Goal: Communication & Community: Answer question/provide support

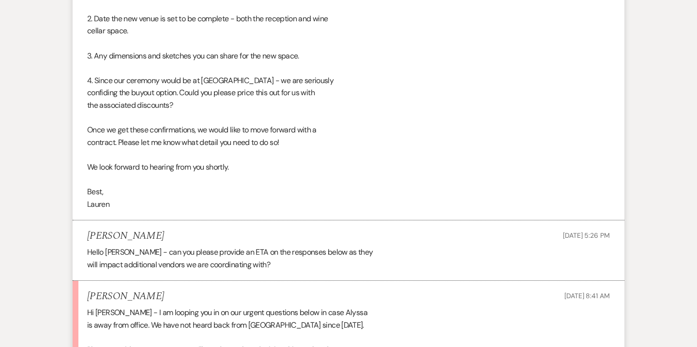
scroll to position [3975, 0]
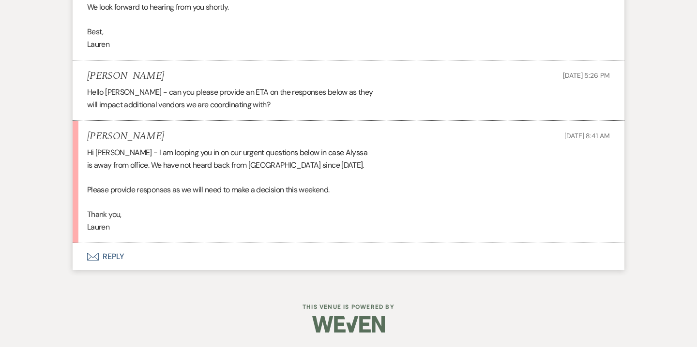
click at [115, 261] on button "Envelope Reply" at bounding box center [349, 256] width 552 height 27
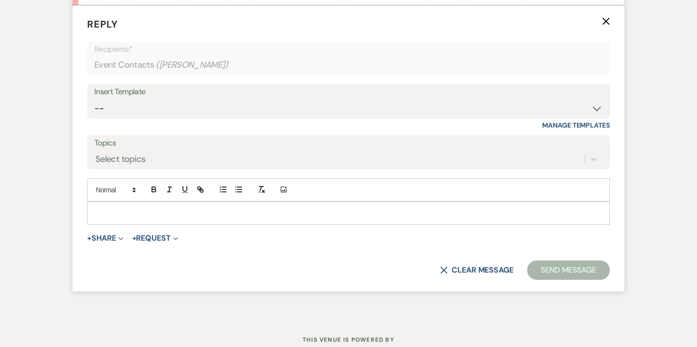
scroll to position [4216, 0]
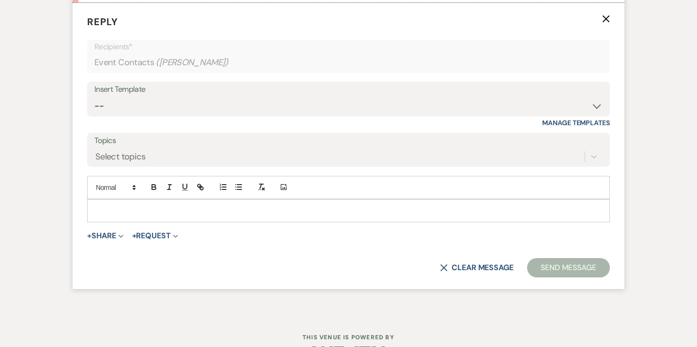
click at [216, 213] on p at bounding box center [348, 211] width 507 height 11
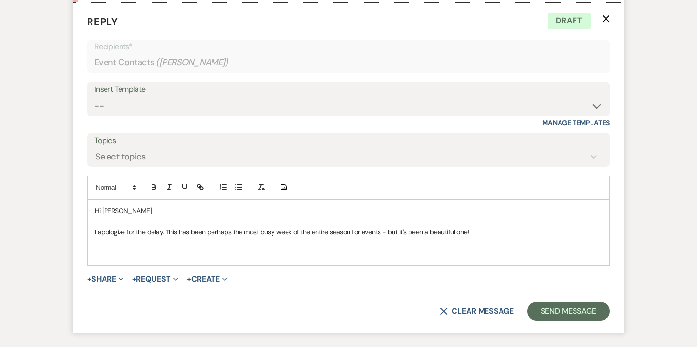
click at [122, 255] on p at bounding box center [348, 254] width 507 height 11
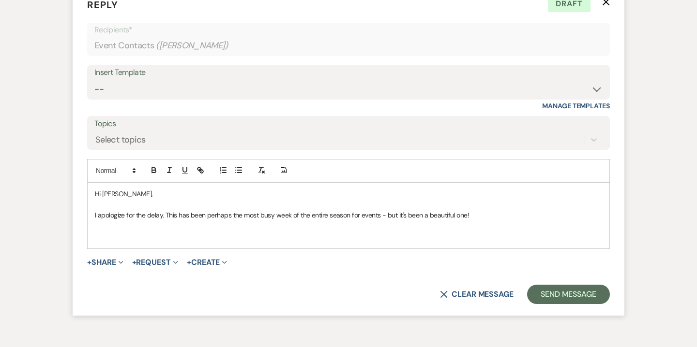
scroll to position [4289, 0]
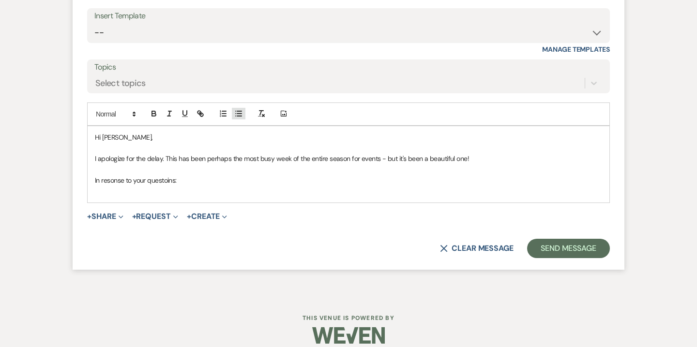
click at [239, 117] on icon "button" at bounding box center [238, 113] width 9 height 9
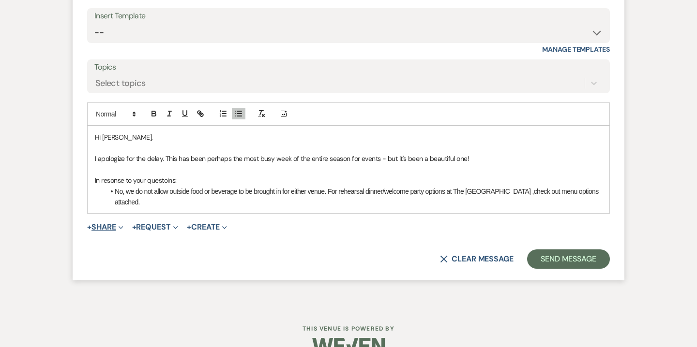
click at [120, 228] on icon "Expand" at bounding box center [121, 227] width 5 height 5
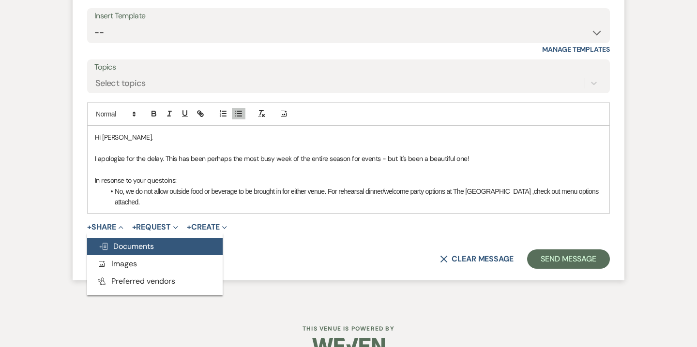
click at [133, 248] on span "Doc Upload Documents" at bounding box center [126, 246] width 55 height 10
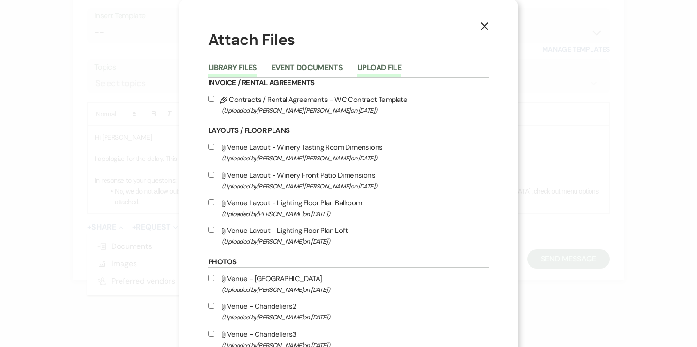
click at [378, 70] on button "Upload File" at bounding box center [379, 71] width 44 height 14
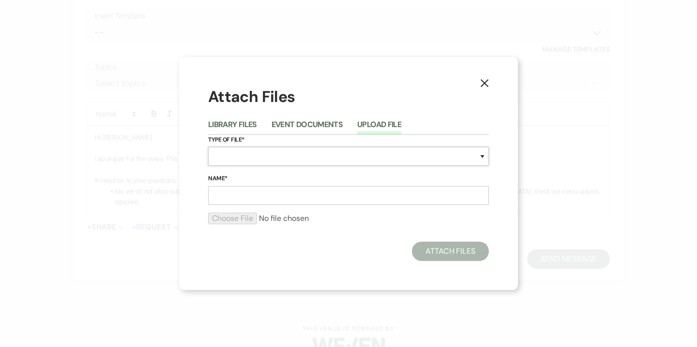
click at [339, 158] on select "Special Event Insurance Vendor Certificate of Insurance Contracts / Rental Agre…" at bounding box center [348, 156] width 281 height 19
select select "66"
click at [208, 147] on select "Special Event Insurance Vendor Certificate of Insurance Contracts / Rental Agre…" at bounding box center [348, 156] width 281 height 19
click at [256, 198] on input "Name*" at bounding box center [348, 195] width 281 height 19
type input "Southern Mansion event pricing guide"
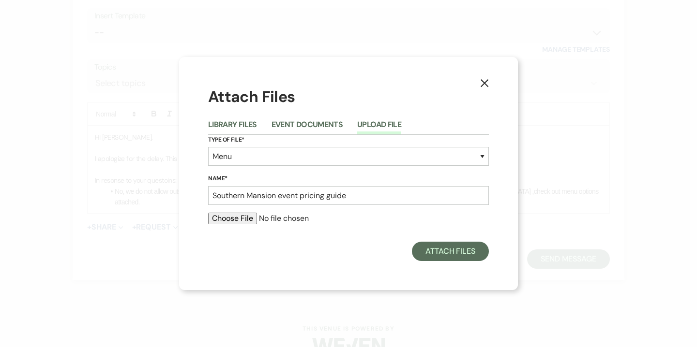
click at [240, 220] on input "file" at bounding box center [348, 219] width 281 height 12
type input "C:\fakepath\The Southern Mansion - Event Pricing Guide.pdf"
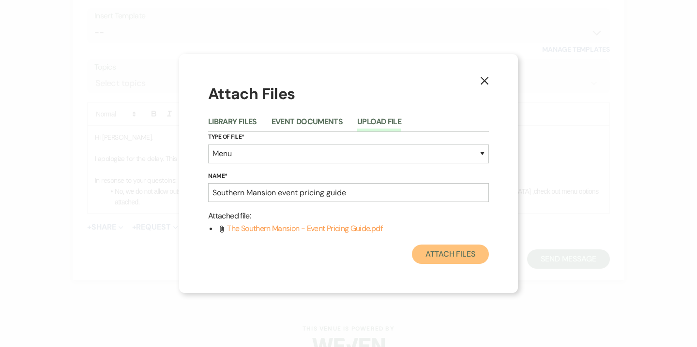
click at [467, 258] on button "Attach Files" at bounding box center [450, 254] width 77 height 19
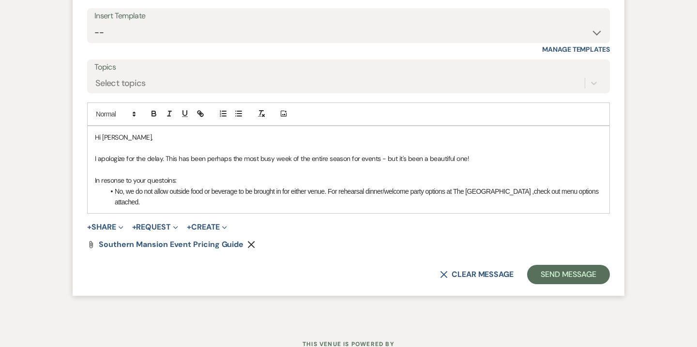
click at [203, 205] on li "No, we do not allow outside food or beverage to be brought in for either venue.…" at bounding box center [353, 197] width 497 height 22
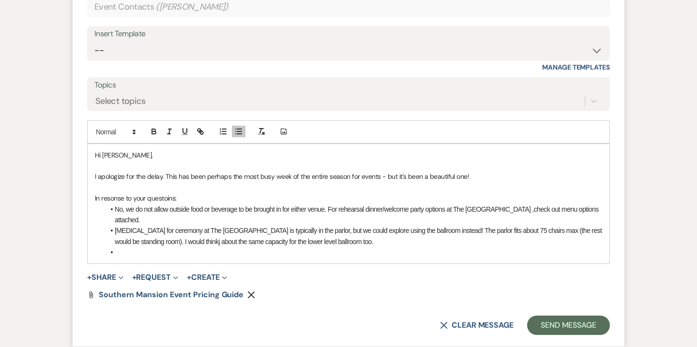
scroll to position [4359, 0]
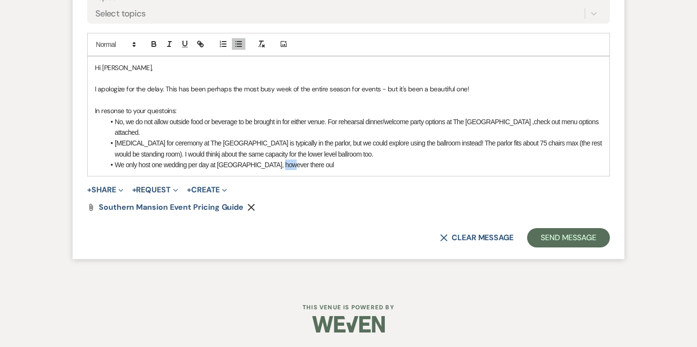
drag, startPoint x: 279, startPoint y: 165, endPoint x: 273, endPoint y: 165, distance: 6.3
click at [273, 165] on li "We only host one wedding per day at Willow Creek Winery, however there oul" at bounding box center [353, 165] width 497 height 11
click at [300, 165] on li "We only host one wedding per day at Willow Creek Winery. However there oul" at bounding box center [353, 165] width 497 height 11
click at [353, 164] on li "We only host one wedding per day at Willow Creek Winery. However, there oul" at bounding box center [353, 165] width 497 height 11
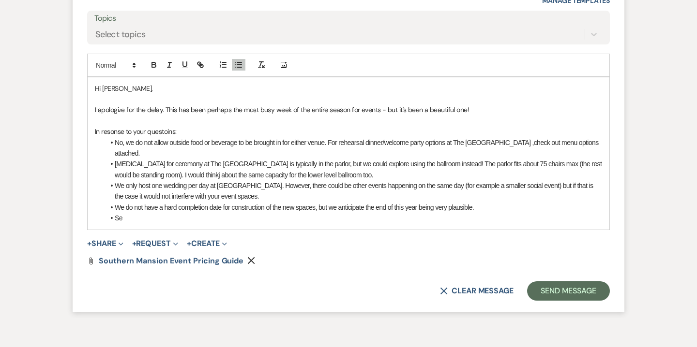
scroll to position [4338, 0]
click at [109, 244] on button "+ Share Expand" at bounding box center [105, 243] width 36 height 8
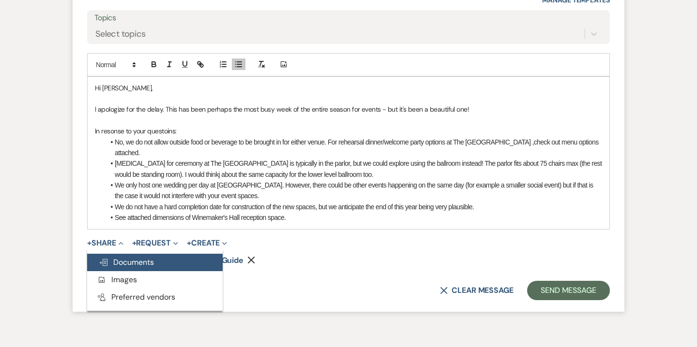
click at [135, 260] on span "Doc Upload Documents" at bounding box center [126, 262] width 55 height 10
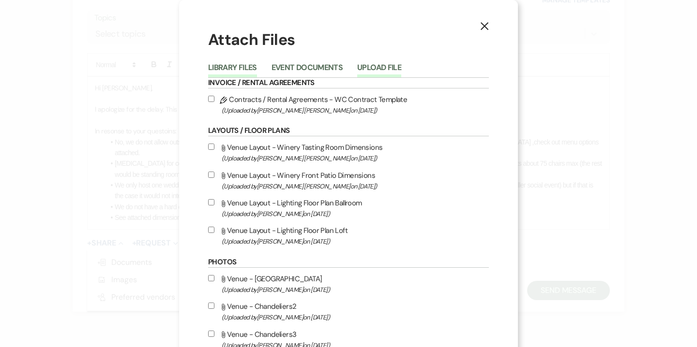
click at [369, 71] on button "Upload File" at bounding box center [379, 71] width 44 height 14
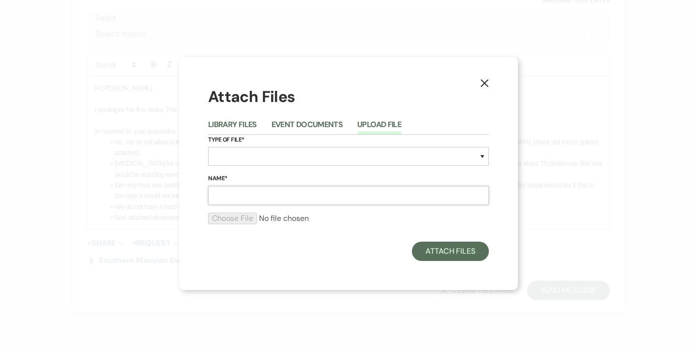
click at [281, 197] on input "Name*" at bounding box center [348, 195] width 281 height 19
type input "Winemaker's Hall Dimensions"
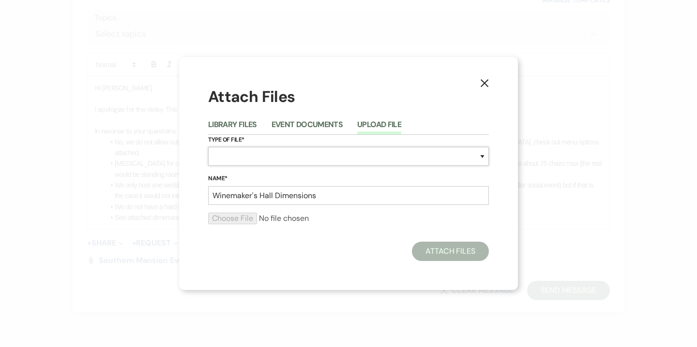
click at [271, 159] on select "Special Event Insurance Vendor Certificate of Insurance Contracts / Rental Agre…" at bounding box center [348, 156] width 281 height 19
select select "24"
click at [208, 147] on select "Special Event Insurance Vendor Certificate of Insurance Contracts / Rental Agre…" at bounding box center [348, 156] width 281 height 19
click at [245, 218] on input "file" at bounding box center [348, 219] width 281 height 12
click at [251, 220] on input "file" at bounding box center [348, 219] width 281 height 12
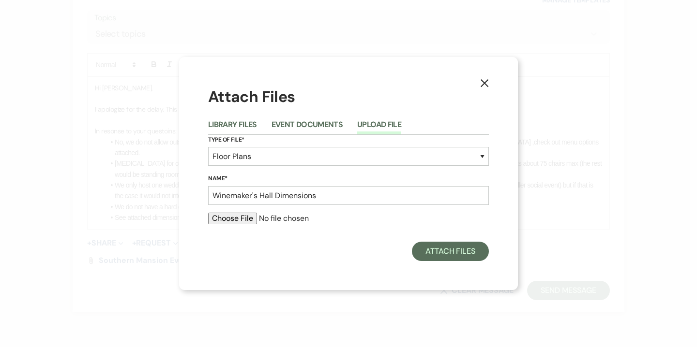
type input "C:\fakepath\2025-01-27 Lighting Ballroom Floor Plan 1.png"
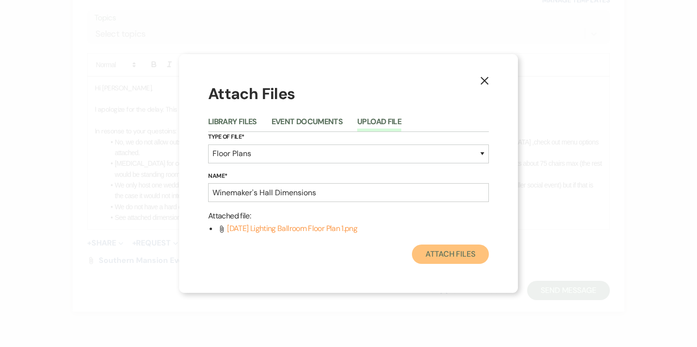
click at [445, 254] on button "Attach Files" at bounding box center [450, 254] width 77 height 19
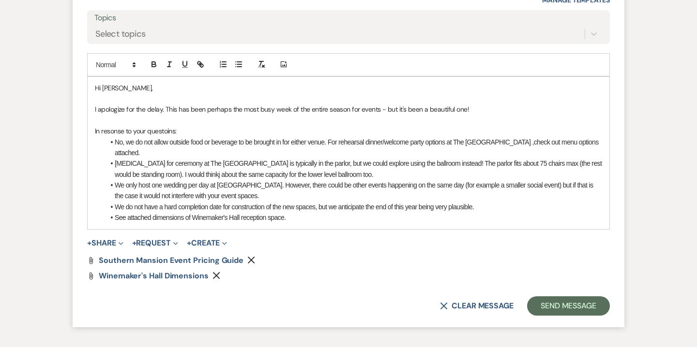
click at [293, 216] on li "See attached dimensions of Winemaker's Hall reception space." at bounding box center [353, 217] width 497 height 11
click at [153, 219] on li "See attached dimensions of Winemaker's Hall reception space." at bounding box center [353, 217] width 497 height 11
click at [328, 221] on li "See attached high level dimensions of Winemaker's Hall reception space." at bounding box center [353, 217] width 497 height 11
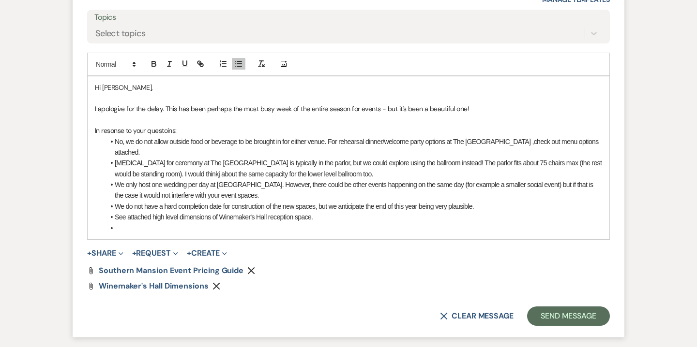
scroll to position [4417, 0]
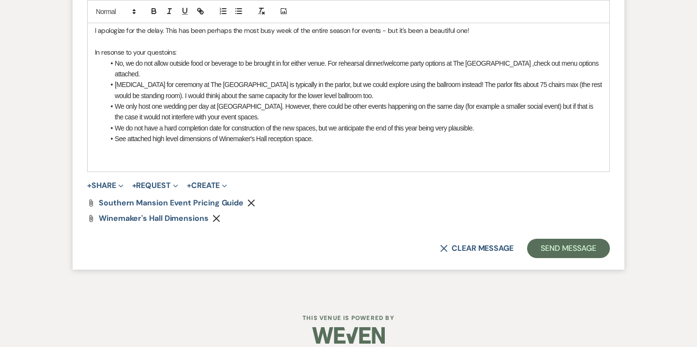
click at [488, 30] on p "I apologize for the delay. This has been perhaps the most busy week of the enti…" at bounding box center [348, 30] width 507 height 11
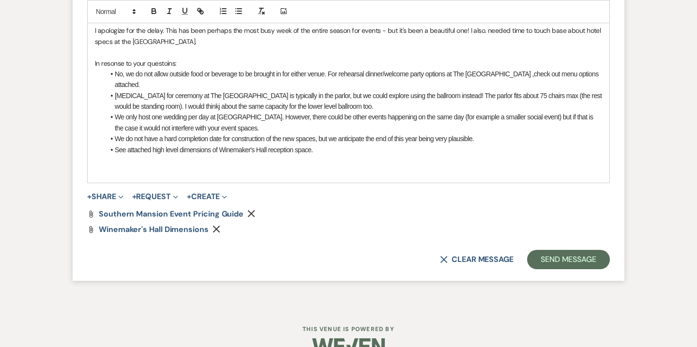
click at [327, 151] on li "See attached high level dimensions of Winemaker's Hall reception space." at bounding box center [353, 150] width 497 height 11
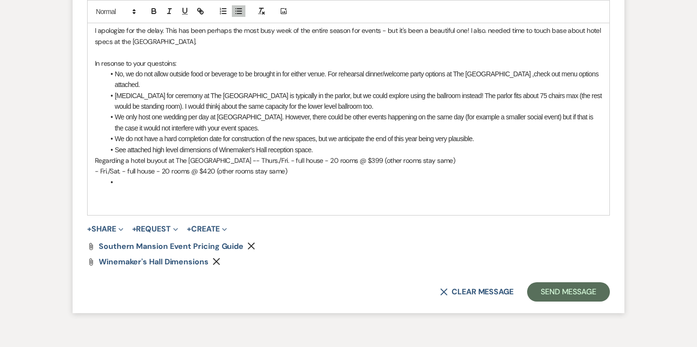
click at [95, 164] on p "Regarding a hotel buyout at The Southern Mansion - - Thurs./Fri. - full house -…" at bounding box center [348, 160] width 507 height 11
click at [236, 14] on line "button" at bounding box center [236, 14] width 0 height 0
click at [254, 160] on li "Regarding a hotel buyout at The Southern Mansion - - Thurs./Fri. - full house -…" at bounding box center [353, 160] width 497 height 11
drag, startPoint x: 272, startPoint y: 159, endPoint x: 265, endPoint y: 158, distance: 7.8
click at [265, 158] on li "Regarding a hotel buyout at The Southern Mansion: for - - Thurs./Fri. - full ho…" at bounding box center [353, 160] width 497 height 11
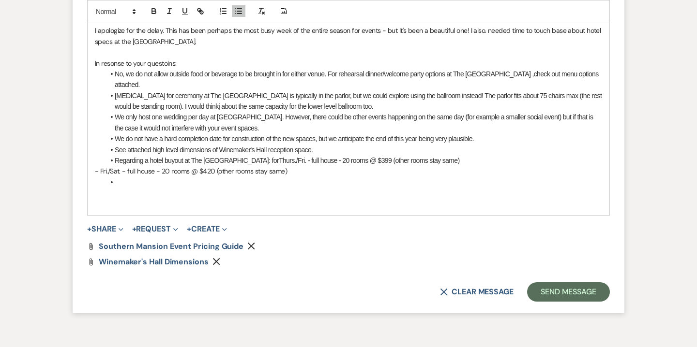
click at [291, 161] on span "Thurs./Fri. - full house - 20 rooms @ $399 (other rooms stay same)" at bounding box center [369, 161] width 180 height 8
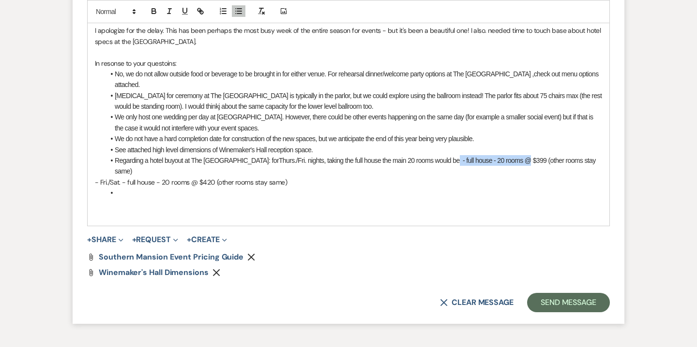
drag, startPoint x: 516, startPoint y: 161, endPoint x: 447, endPoint y: 159, distance: 69.2
click at [447, 159] on span "Thurs./Fri. nights, taking the full house the main 20 rooms would be - full hou…" at bounding box center [356, 166] width 482 height 18
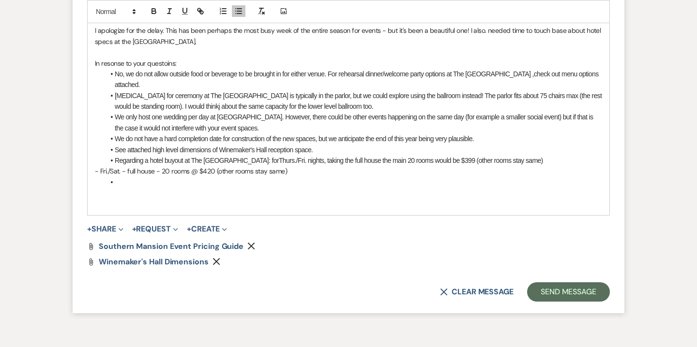
click at [461, 162] on span "Thurs./Fri. nights, taking the full house the main 20 rooms would be $399 (othe…" at bounding box center [411, 161] width 264 height 8
click at [369, 159] on span "Thurs./Fri. nights, taking the full house the main 20 rooms would be $399/night…" at bounding box center [437, 161] width 316 height 8
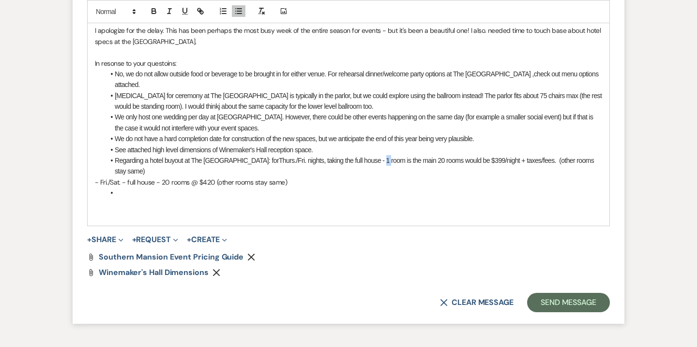
drag, startPoint x: 376, startPoint y: 161, endPoint x: 372, endPoint y: 161, distance: 4.9
click at [372, 161] on span "Thurs./Fri. nights, taking the full house - 1 room is the main 20 rooms would b…" at bounding box center [355, 166] width 480 height 18
click at [374, 160] on span "Thurs./Fri. nights, taking the full house - the standard queen $309/night + tax…" at bounding box center [354, 166] width 479 height 18
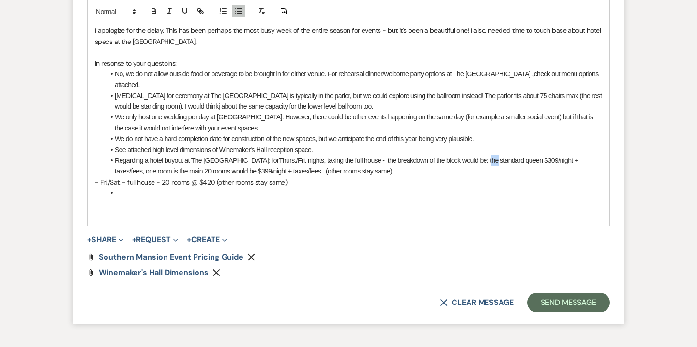
drag, startPoint x: 479, startPoint y: 159, endPoint x: 486, endPoint y: 162, distance: 7.4
click at [486, 162] on span "Thurs./Fri. nights, taking the full house - the breakdown of the block would be…" at bounding box center [347, 166] width 465 height 18
click at [532, 159] on span "Thurs./Fri. nights, taking the full house - the breakdown of the block would be…" at bounding box center [347, 166] width 464 height 18
drag, startPoint x: 146, startPoint y: 172, endPoint x: 156, endPoint y: 172, distance: 10.2
click at [156, 172] on span "Thurs./Fri. nights, taking the full house - the breakdown of the block would be…" at bounding box center [351, 166] width 472 height 18
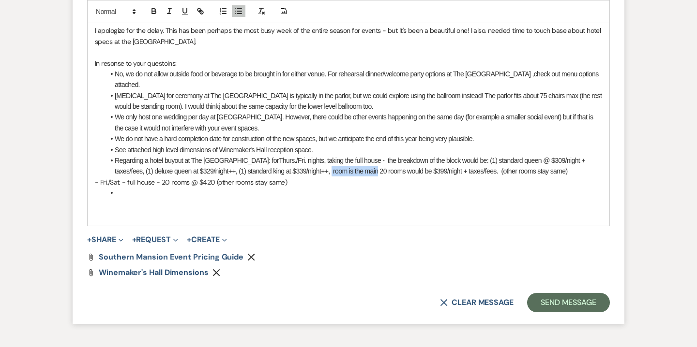
drag, startPoint x: 382, startPoint y: 172, endPoint x: 335, endPoint y: 168, distance: 46.6
click at [335, 168] on span "Thurs./Fri. nights, taking the full house - the breakdown of the block would be…" at bounding box center [351, 166] width 472 height 18
drag, startPoint x: 460, startPoint y: 174, endPoint x: 402, endPoint y: 176, distance: 58.1
click at [402, 176] on li "Regarding a hotel buyout at The Southern Mansion: for Thurs./Fri. nights, takin…" at bounding box center [353, 166] width 497 height 22
click at [468, 172] on span "Thurs./Fri. nights, taking the full house - the breakdown of the block would be…" at bounding box center [351, 166] width 472 height 18
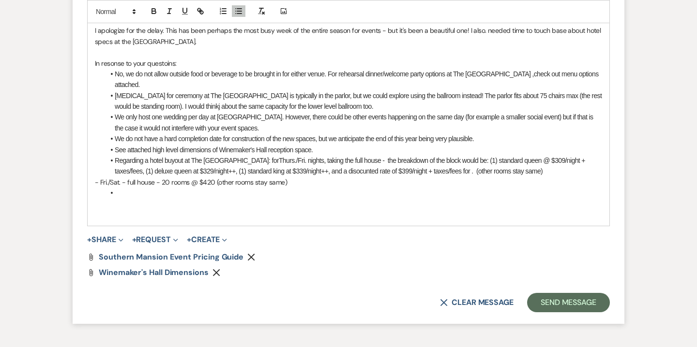
click at [336, 175] on li "Regarding a hotel buyout at The Southern Mansion: for Thurs./Fri. nights, takin…" at bounding box center [353, 166] width 497 height 22
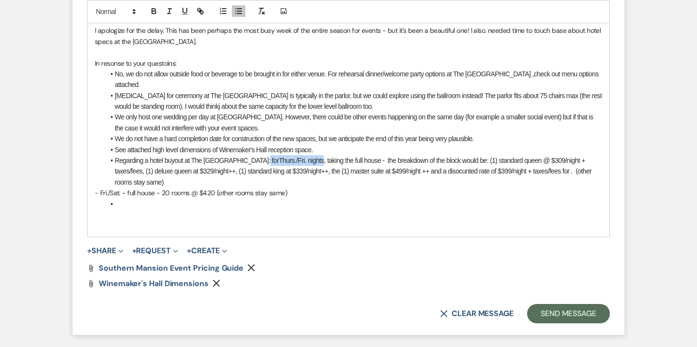
drag, startPoint x: 257, startPoint y: 162, endPoint x: 310, endPoint y: 163, distance: 52.7
click at [310, 163] on li "Regarding a hotel buyout at The Southern Mansion: for Thurs./Fri. nights, takin…" at bounding box center [353, 171] width 497 height 32
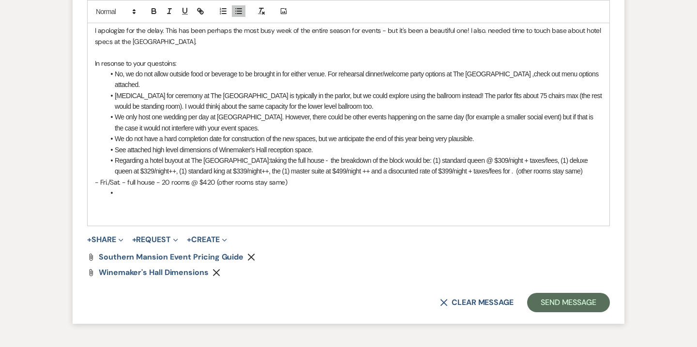
click at [500, 172] on span "taking the full house - the breakdown of the block would be: (1) standard queen…" at bounding box center [352, 166] width 474 height 18
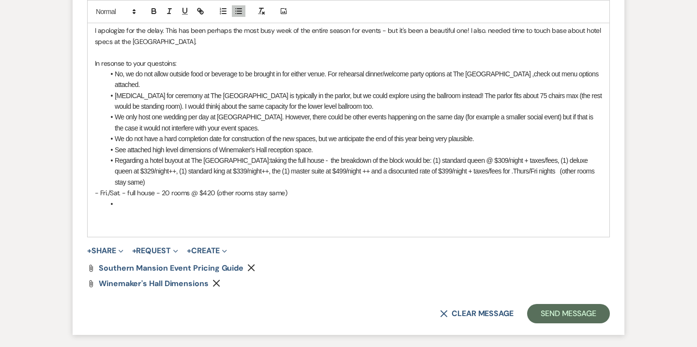
click at [500, 171] on span "taking the full house - the breakdown of the block would be: (1) standard queen…" at bounding box center [355, 172] width 481 height 30
click at [541, 171] on span "taking the full house - the breakdown of the block would be: (1) standard queen…" at bounding box center [354, 172] width 479 height 30
click at [541, 170] on span "taking the full house - the breakdown of the block would be: (1) standard queen…" at bounding box center [352, 172] width 474 height 30
drag, startPoint x: 294, startPoint y: 182, endPoint x: 164, endPoint y: 183, distance: 130.2
click at [164, 183] on li "Regarding a hotel buyout at The Southern Mansion: taking the full house - the b…" at bounding box center [353, 171] width 497 height 32
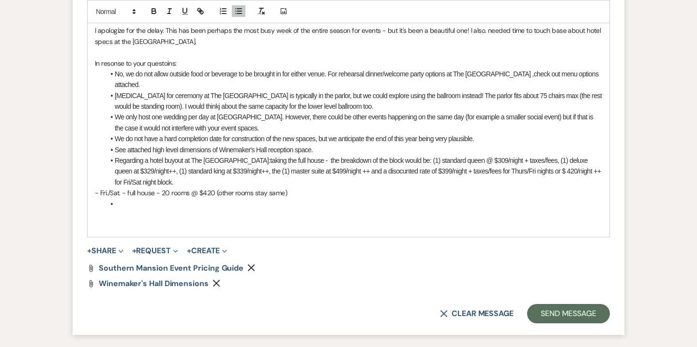
click at [219, 190] on span "- Fri./Sat. - full house - 20 rooms @ $420 (other rooms stay same)" at bounding box center [191, 193] width 192 height 9
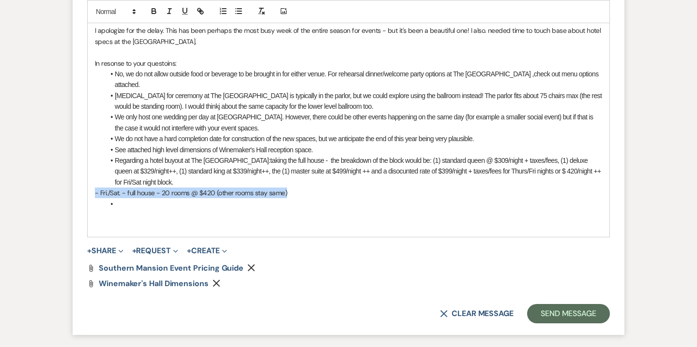
click at [219, 190] on span "- Fri./Sat. - full house - 20 rooms @ $420 (other rooms stay same)" at bounding box center [191, 193] width 192 height 9
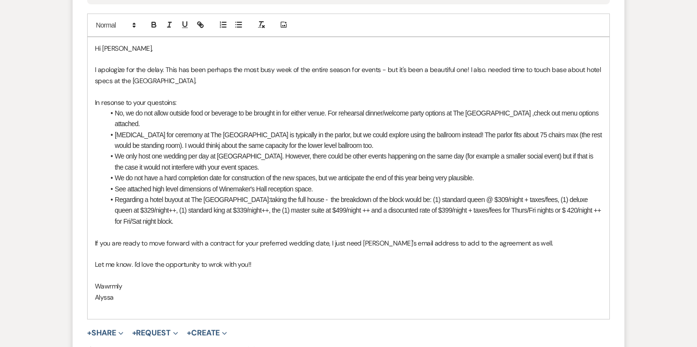
scroll to position [4378, 0]
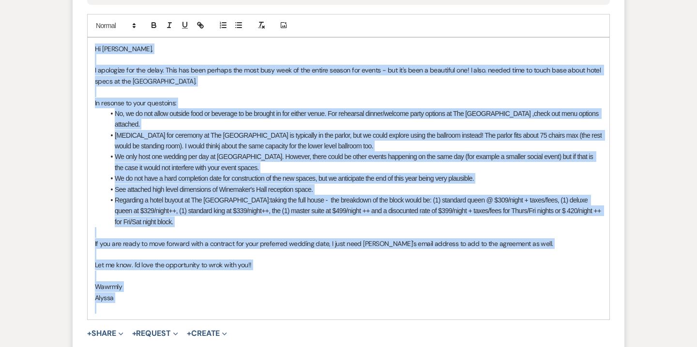
drag, startPoint x: 92, startPoint y: 48, endPoint x: 156, endPoint y: 315, distance: 274.6
click at [156, 315] on div "Hi Lauren, I apologize for the delay. This has been perhaps the most busy week …" at bounding box center [349, 179] width 522 height 283
copy div "Hi Lauren, I apologize for the delay. This has been perhaps the most busy week …"
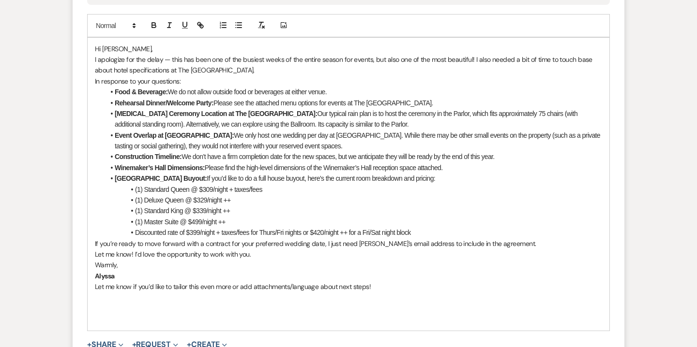
click at [129, 47] on p "Hi Lauren," at bounding box center [348, 49] width 507 height 11
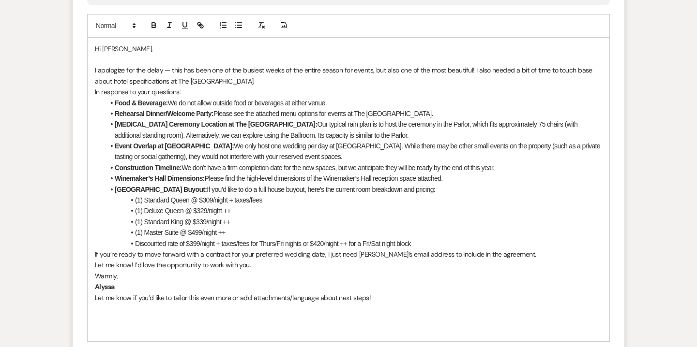
click at [252, 83] on p "I apologize for the delay — this has been one of the busiest weeks of the entir…" at bounding box center [348, 76] width 507 height 22
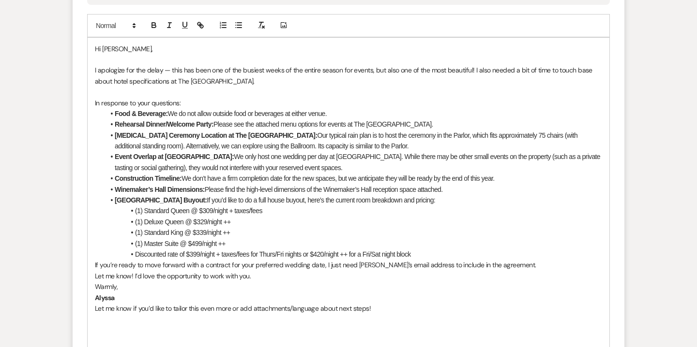
click at [330, 130] on li "Plan B Ceremony Location at The Southern Mansion: Our typical rain plan is to h…" at bounding box center [353, 141] width 497 height 22
click at [331, 126] on li "Rehearsal Dinner/Welcome Party: Please see the attached menu options for events…" at bounding box center [353, 124] width 497 height 11
click at [468, 124] on li "Rehearsal Dinner/Welcome Party: Please see the attached menu options for social…" at bounding box center [353, 124] width 497 height 11
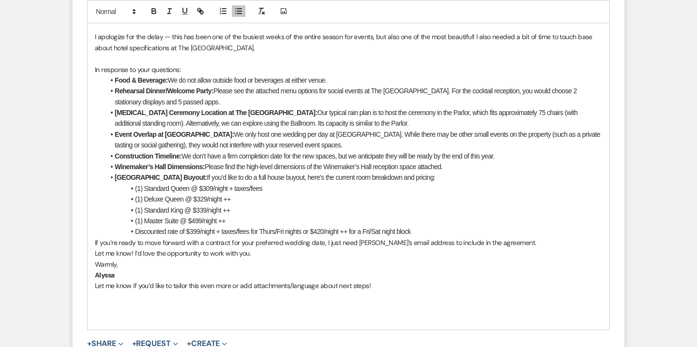
scroll to position [4417, 0]
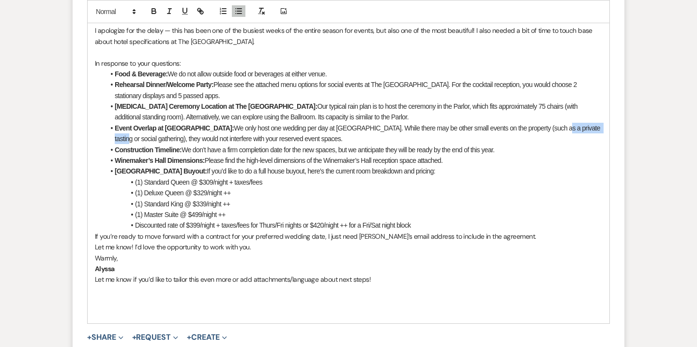
drag, startPoint x: 549, startPoint y: 129, endPoint x: 594, endPoint y: 130, distance: 45.0
click at [594, 130] on li "Event Overlap at Willow Creek Winery: We only host one wedding per day at Willo…" at bounding box center [353, 134] width 497 height 22
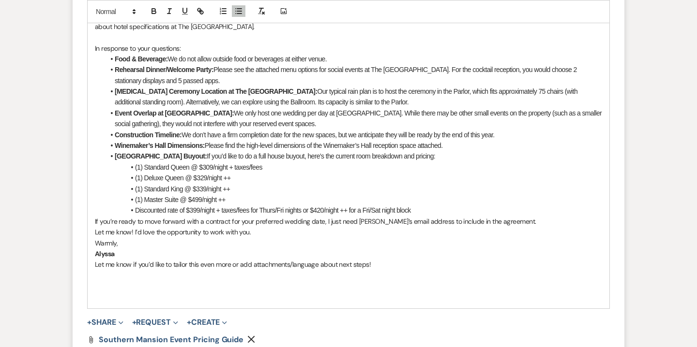
scroll to position [4433, 0]
drag, startPoint x: 341, startPoint y: 155, endPoint x: 361, endPoint y: 155, distance: 19.8
click at [361, 155] on li "Southern Mansion Hotel Buyout: If you’d like to do a full house buyout, here’s …" at bounding box center [353, 155] width 497 height 11
click at [135, 210] on li "Discounted rate of $399/night + taxes/fees for Thurs/Fri nights or $420/night +…" at bounding box center [353, 209] width 497 height 11
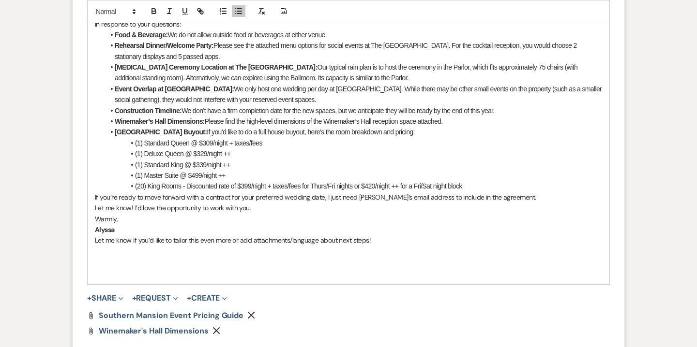
scroll to position [4458, 0]
click at [327, 186] on li "(20) King Rooms - Discounted rate of $399/night + taxes/fees for Thurs/Fri nigh…" at bounding box center [353, 185] width 497 height 11
click at [471, 189] on li "(20) King Rooms - Discounted rate of $399/night + taxes/fees for Thurs./Fri. ni…" at bounding box center [353, 185] width 497 height 11
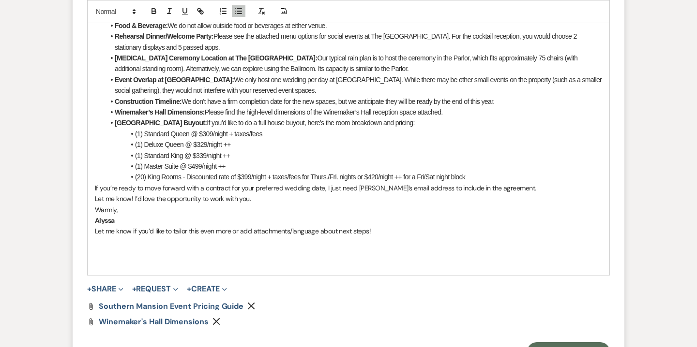
scroll to position [4468, 0]
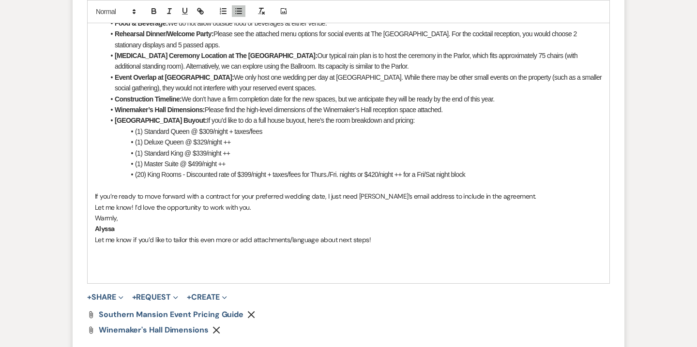
click at [94, 207] on div "Hi Lauren, I apologize for the delay — this has been one of the busiest weeks o…" at bounding box center [349, 115] width 522 height 337
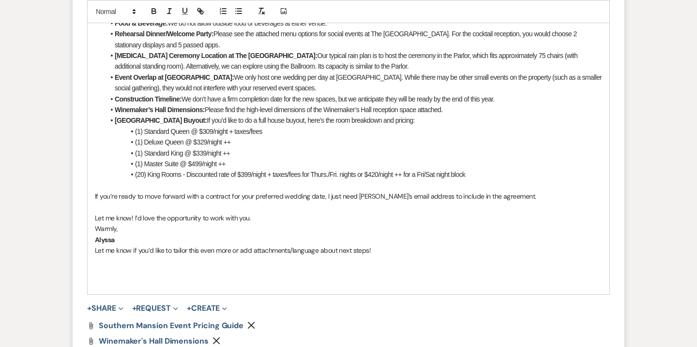
click at [98, 253] on p "Let me know if you’d like to tailor this even more or add attachments/language …" at bounding box center [348, 250] width 507 height 11
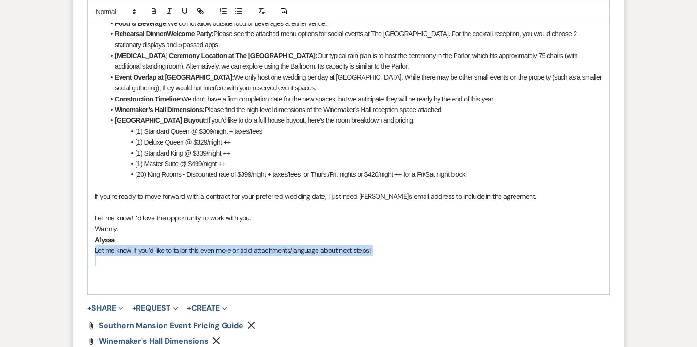
click at [98, 253] on p "Let me know if you’d like to tailor this even more or add attachments/language …" at bounding box center [348, 250] width 507 height 11
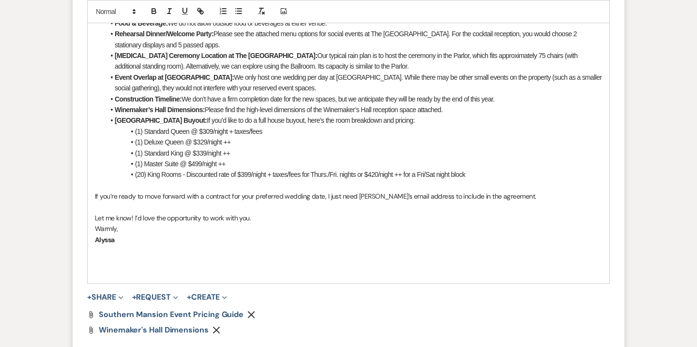
click at [110, 268] on p at bounding box center [348, 272] width 507 height 11
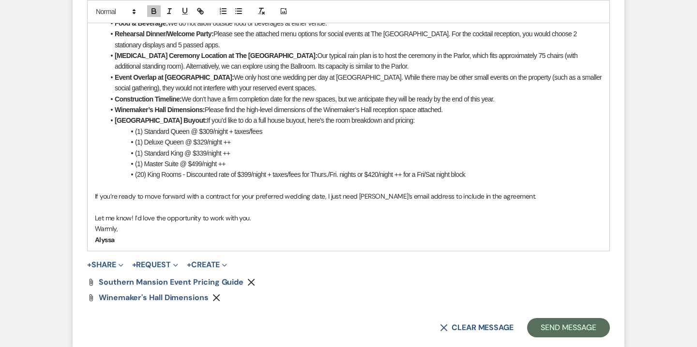
click at [95, 227] on p "Warmly," at bounding box center [348, 229] width 507 height 11
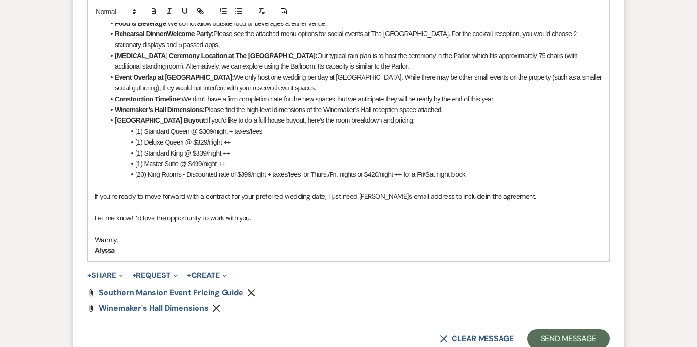
click at [116, 254] on p "Alyssa" at bounding box center [348, 250] width 507 height 11
click at [152, 10] on icon "button" at bounding box center [154, 11] width 9 height 9
click at [152, 254] on p "Alyssa" at bounding box center [348, 250] width 507 height 11
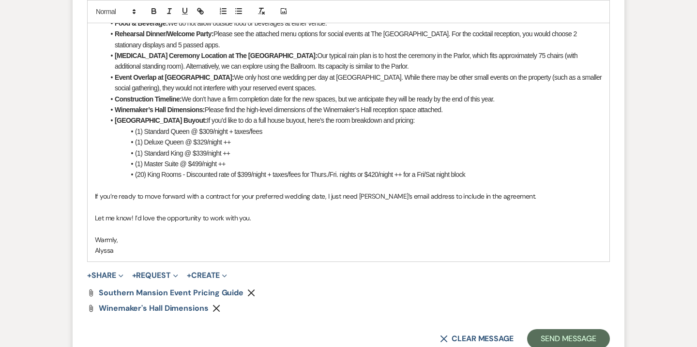
click at [321, 198] on p "If you’re ready to move forward with a contract for your preferred wedding date…" at bounding box center [348, 196] width 507 height 11
click at [261, 219] on p "Let me know! I’d love the opportunity to work with you." at bounding box center [348, 218] width 507 height 11
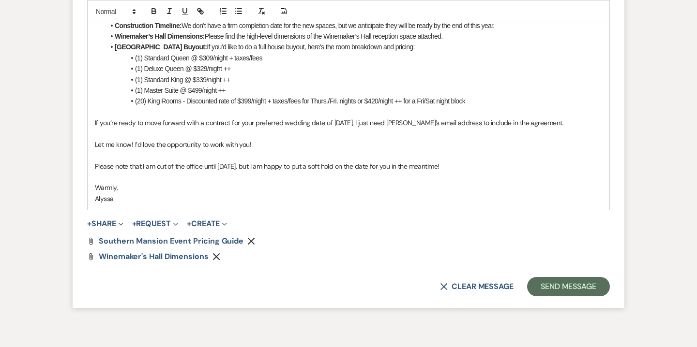
scroll to position [4549, 0]
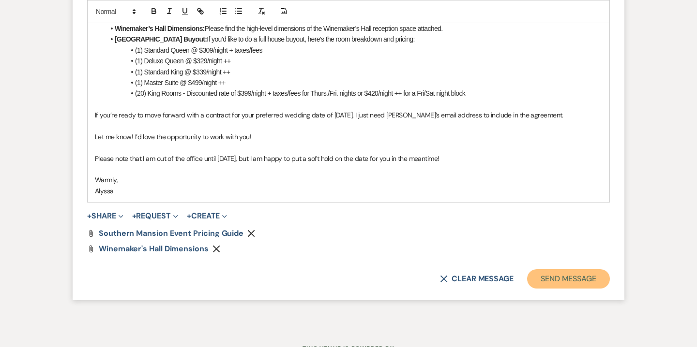
click at [583, 284] on button "Send Message" at bounding box center [568, 278] width 83 height 19
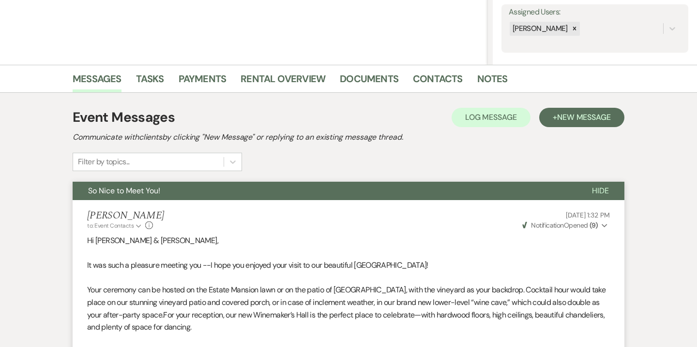
scroll to position [0, 0]
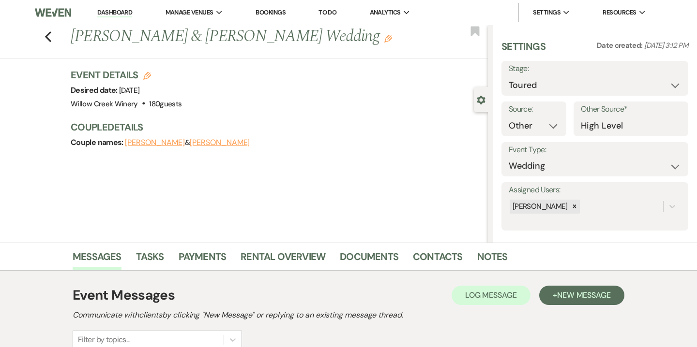
click at [149, 74] on use "button" at bounding box center [147, 76] width 8 height 8
select select "531"
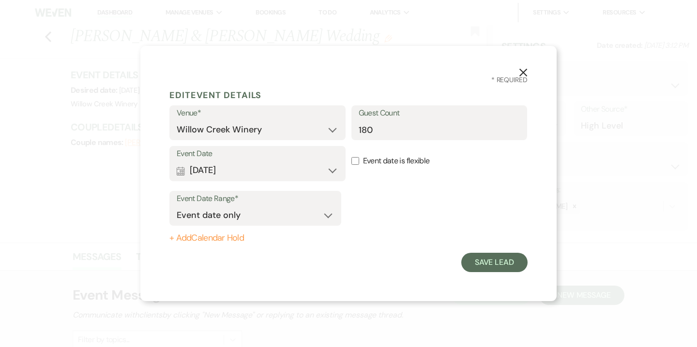
click at [203, 236] on button "+ Add Calendar Hold" at bounding box center [255, 239] width 172 height 10
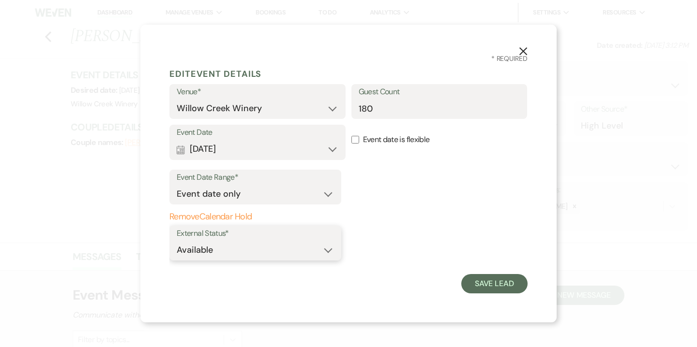
click at [313, 251] on select "Available Unavailable" at bounding box center [255, 250] width 157 height 19
select select "false"
click at [177, 241] on select "Available Unavailable" at bounding box center [255, 250] width 157 height 19
click at [485, 286] on button "Save Lead" at bounding box center [494, 283] width 66 height 19
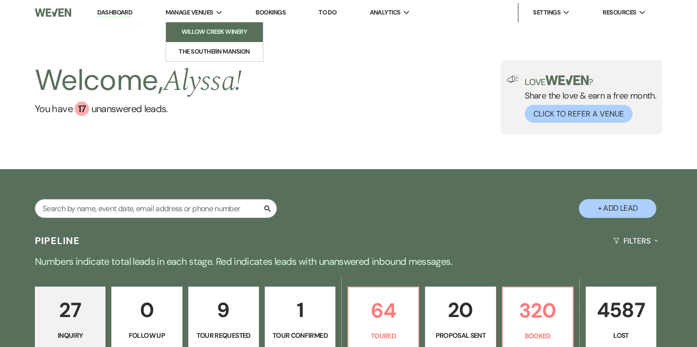
click at [211, 30] on li "Willow Creek Winery" at bounding box center [214, 32] width 87 height 10
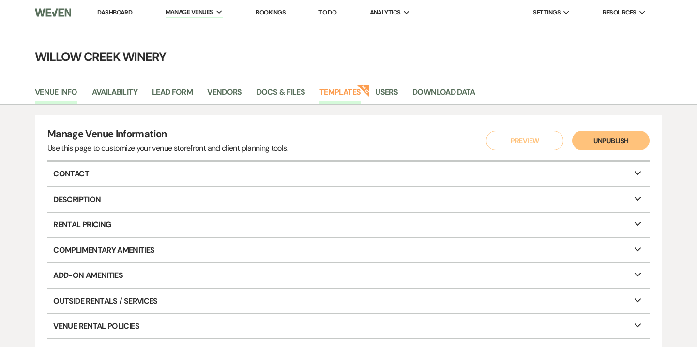
click at [355, 96] on link "Templates" at bounding box center [339, 95] width 41 height 18
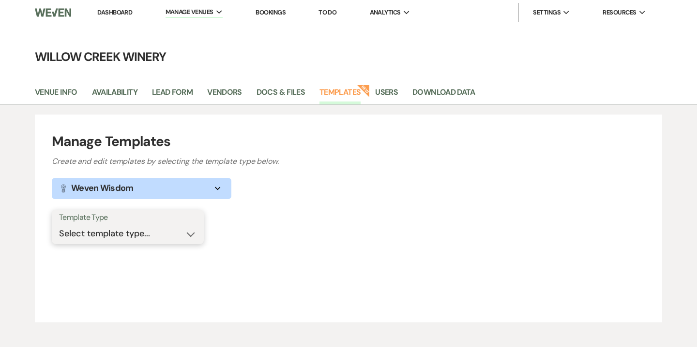
click at [184, 240] on select "Select template type... Task List Message Templates Payment Plan Inventory Item…" at bounding box center [127, 233] width 137 height 19
select select "Message Templates"
click at [59, 224] on select "Select template type... Task List Message Templates Payment Plan Inventory Item…" at bounding box center [127, 233] width 137 height 19
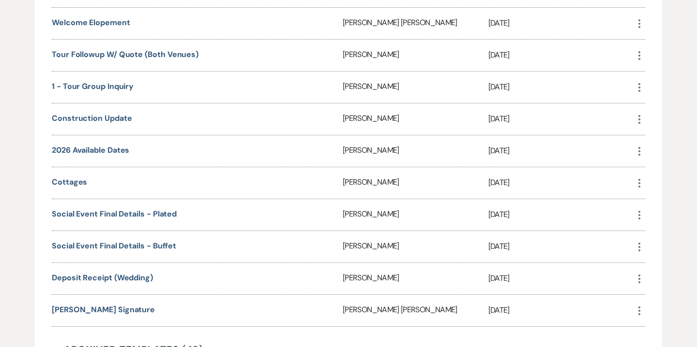
scroll to position [1789, 0]
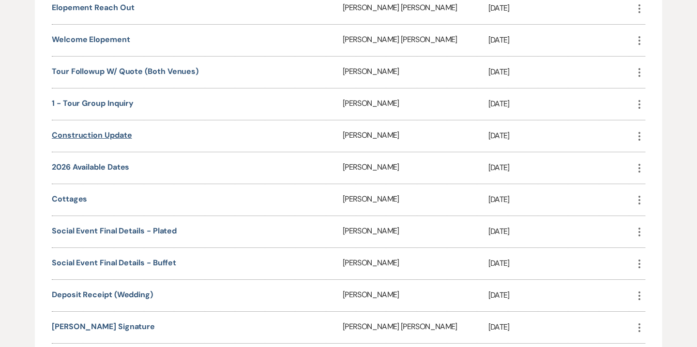
click at [129, 130] on link "Construction Update" at bounding box center [92, 135] width 80 height 10
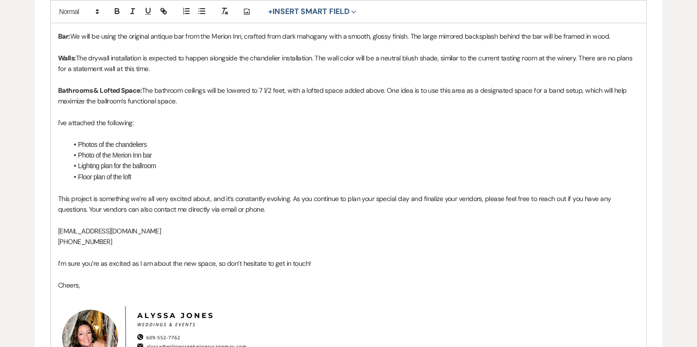
scroll to position [769, 0]
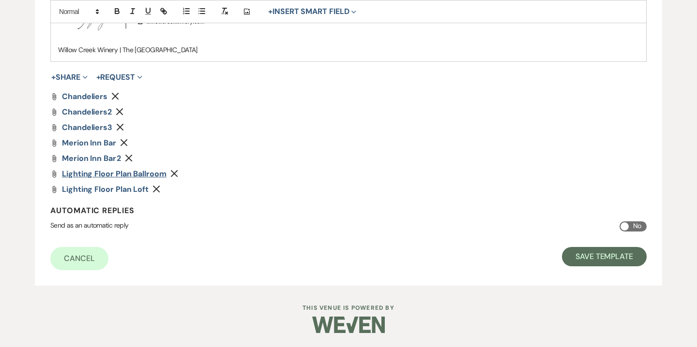
click at [116, 175] on span "Lighting Floor Plan Ballroom" at bounding box center [114, 174] width 105 height 10
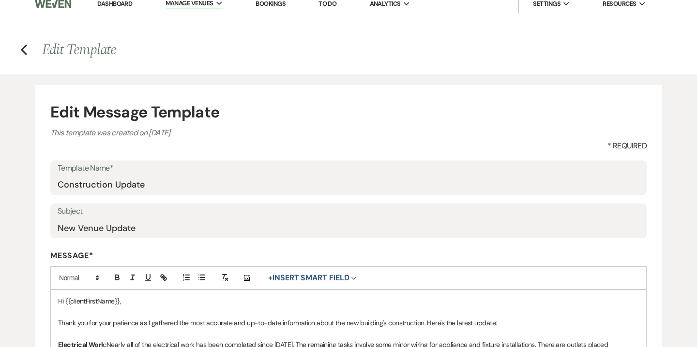
scroll to position [0, 0]
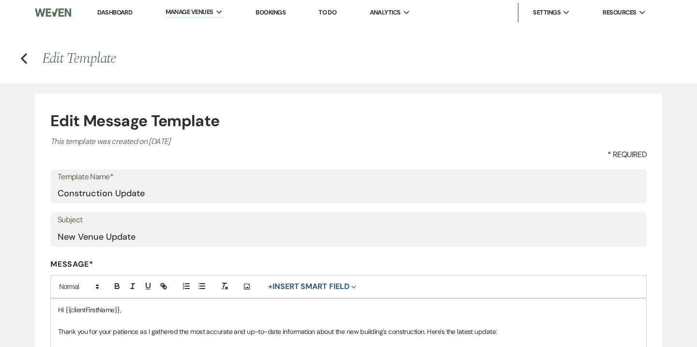
click at [130, 15] on link "Dashboard" at bounding box center [114, 12] width 35 height 8
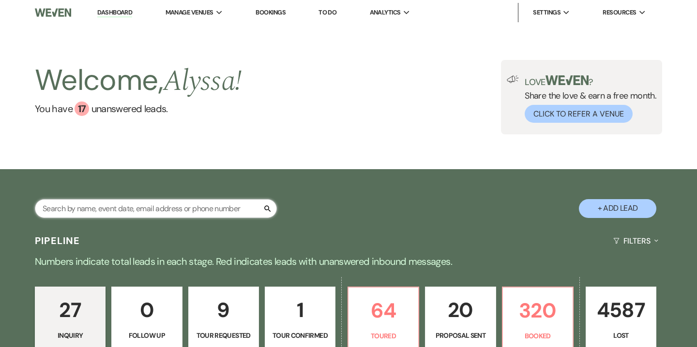
click at [177, 204] on input "text" at bounding box center [156, 208] width 242 height 19
type input "george"
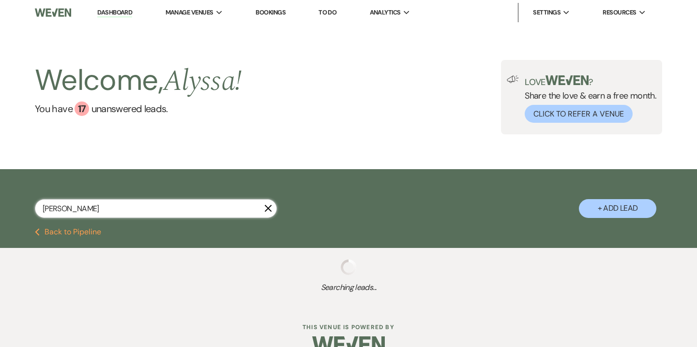
select select "5"
select select "8"
select select "5"
select select "8"
select select "3"
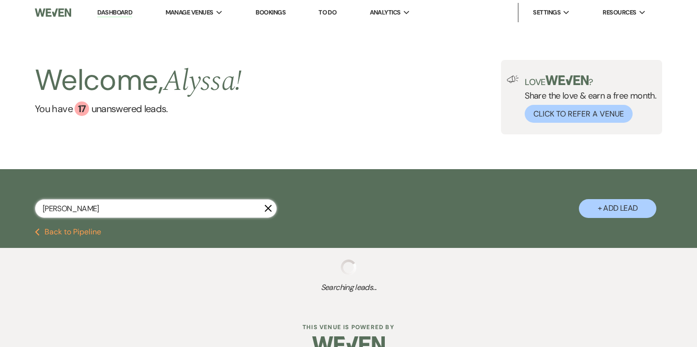
select select "8"
select select "5"
select select "8"
select select "5"
select select "8"
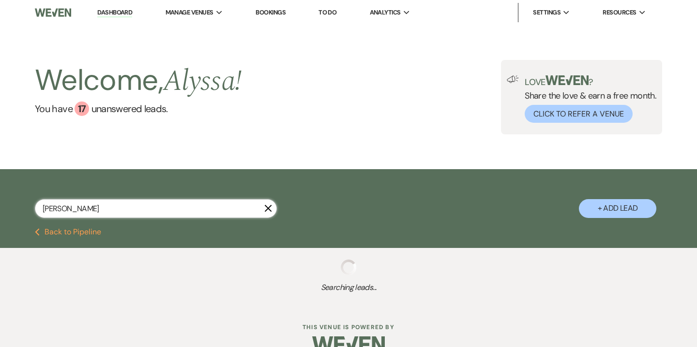
select select "5"
select select "8"
select select "5"
select select "8"
select select "6"
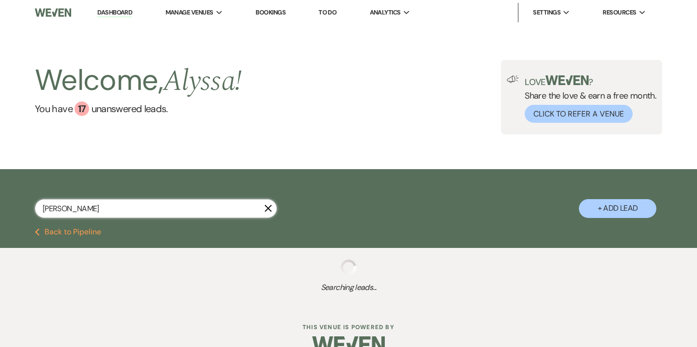
select select "8"
select select "5"
select select "8"
select select "5"
select select "8"
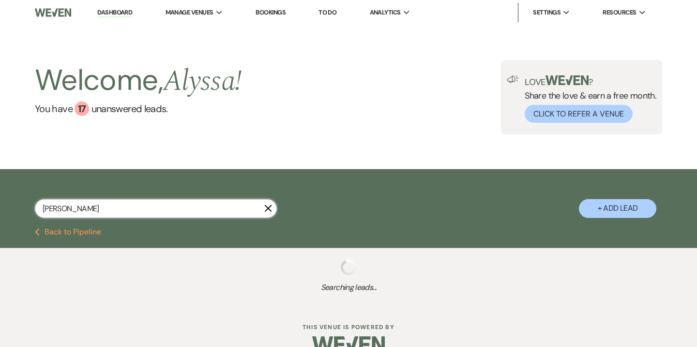
select select "4"
select select "8"
select select "5"
select select "8"
select select "10"
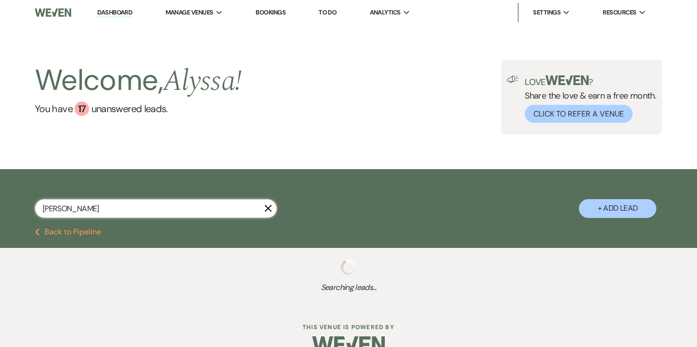
select select "8"
select select "6"
select select "8"
select select "4"
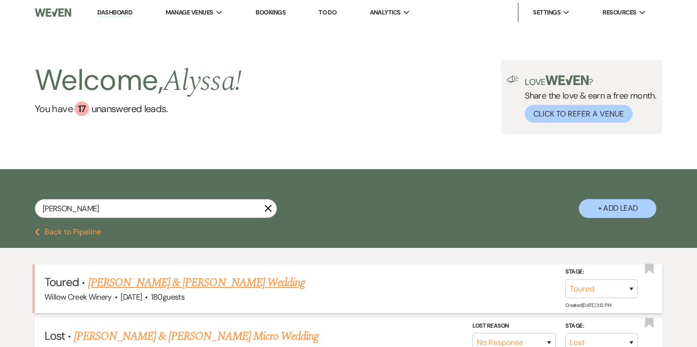
click at [180, 284] on link "[PERSON_NAME] & [PERSON_NAME] Wedding" at bounding box center [196, 282] width 217 height 17
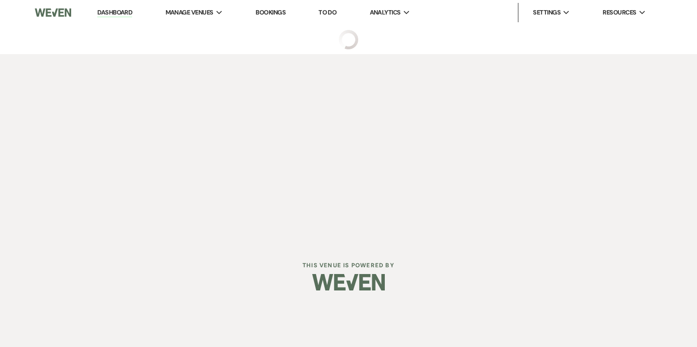
select select "5"
select select "14"
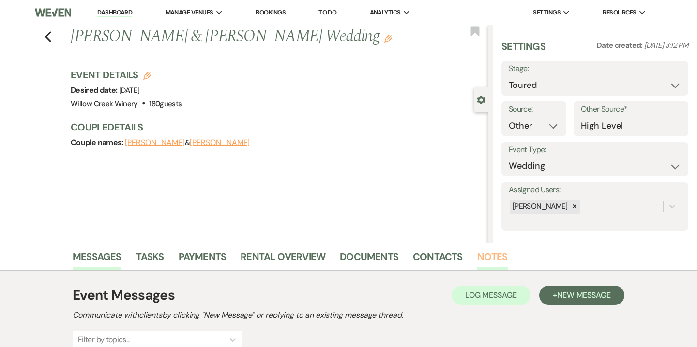
click at [492, 258] on link "Notes" at bounding box center [492, 259] width 30 height 21
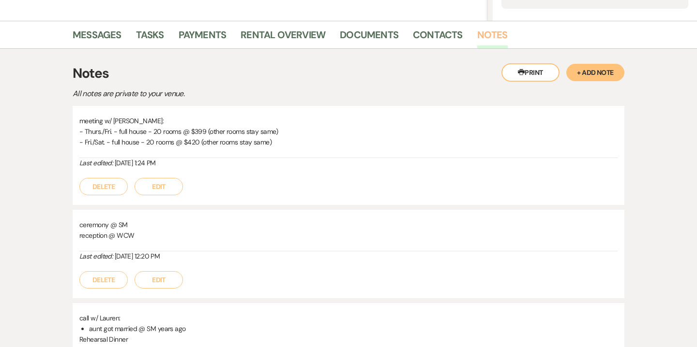
scroll to position [268, 0]
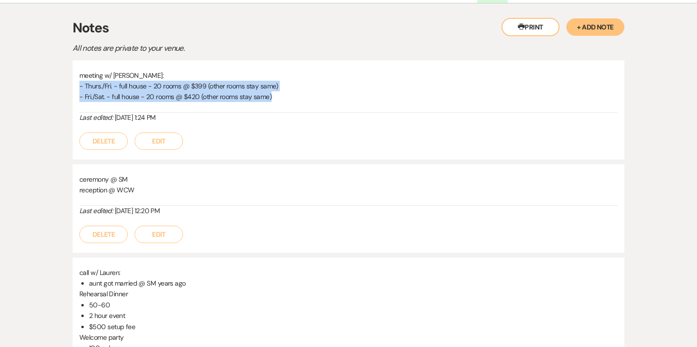
drag, startPoint x: 276, startPoint y: 96, endPoint x: 78, endPoint y: 86, distance: 198.6
click at [78, 86] on div "meeting w/ Denise: - Thurs./Fri. - full house - 20 rooms @ $399 (other rooms st…" at bounding box center [349, 109] width 552 height 99
copy div "- Thurs./Fri. - full house - 20 rooms @ $399 (other rooms stay same) - Fri./Sat…"
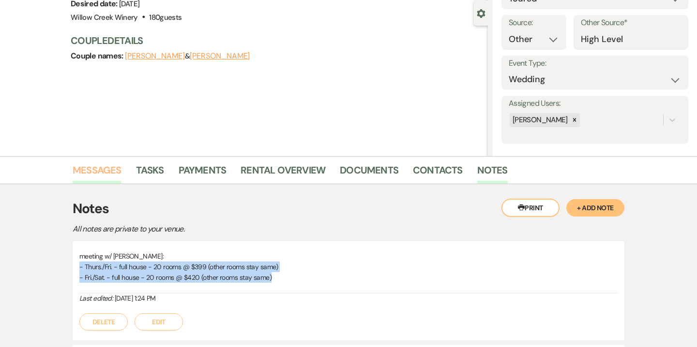
click at [112, 170] on link "Messages" at bounding box center [97, 173] width 49 height 21
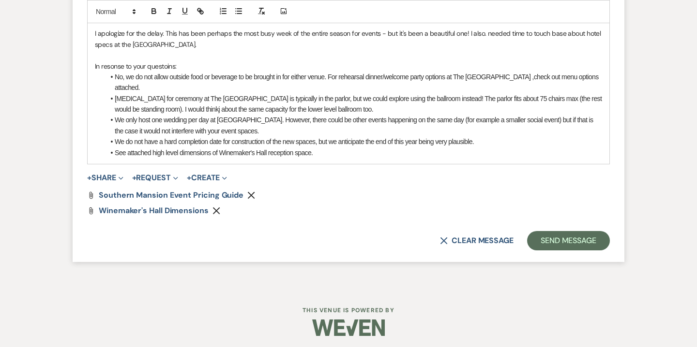
scroll to position [4415, 0]
click at [328, 149] on li "See attached high level dimensions of Winemaker's Hall reception space." at bounding box center [353, 152] width 497 height 11
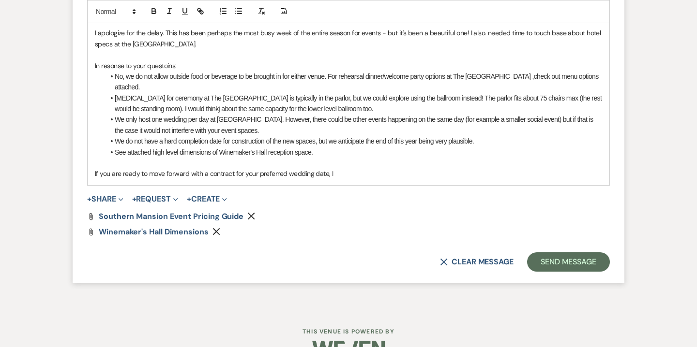
click at [167, 172] on p "If you are ready to move forward with a contract for your preferred wedding dat…" at bounding box center [348, 173] width 507 height 11
copy p "If you are ready to move forward with a contract for your preferred wedding dat…"
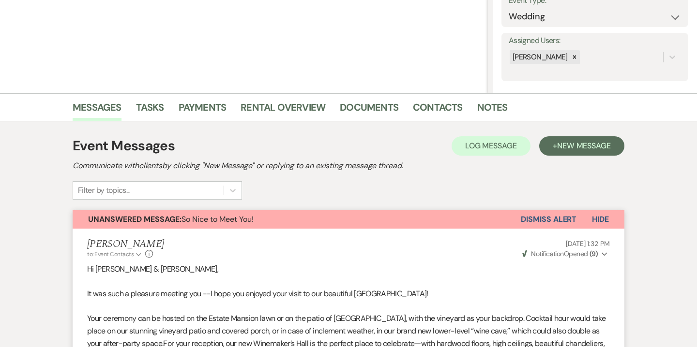
scroll to position [0, 0]
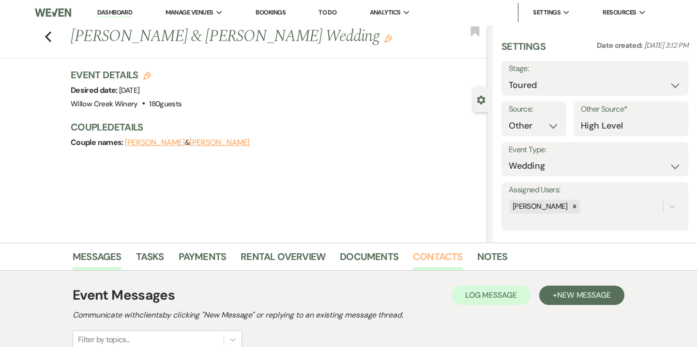
click at [449, 258] on link "Contacts" at bounding box center [438, 259] width 50 height 21
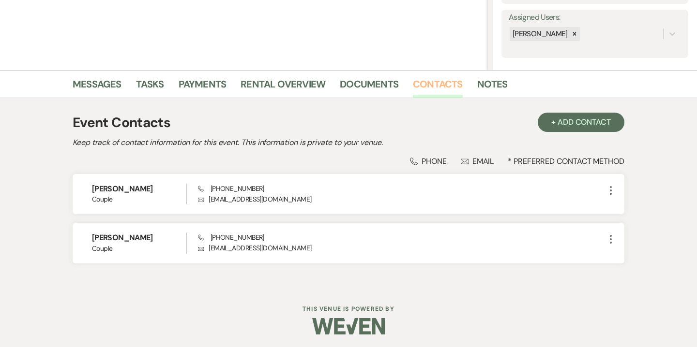
scroll to position [174, 0]
